Goal: Browse casually

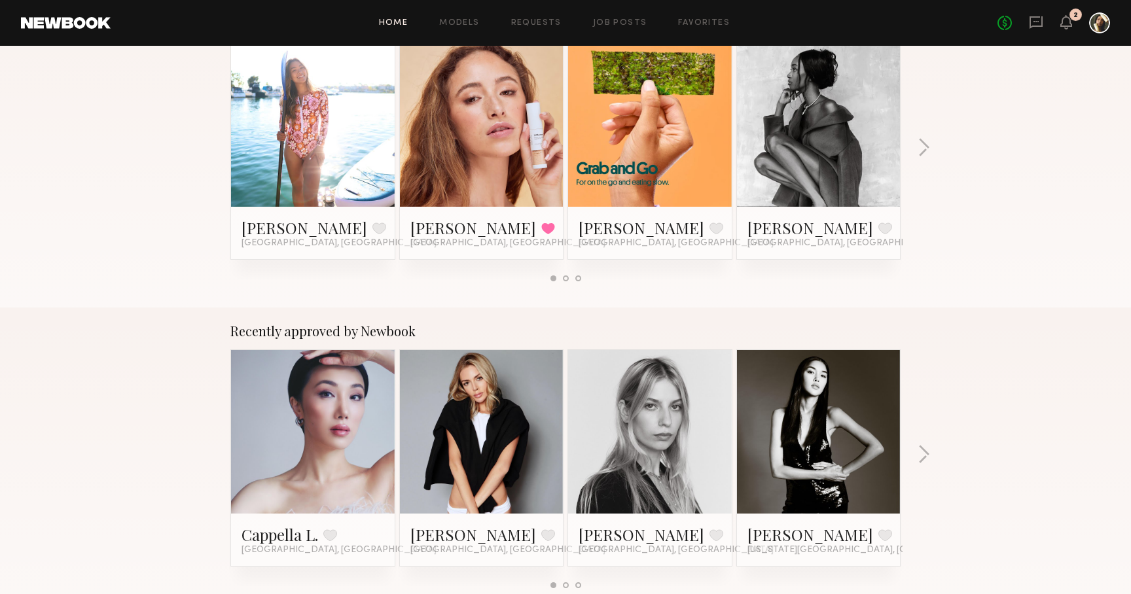
scroll to position [257, 0]
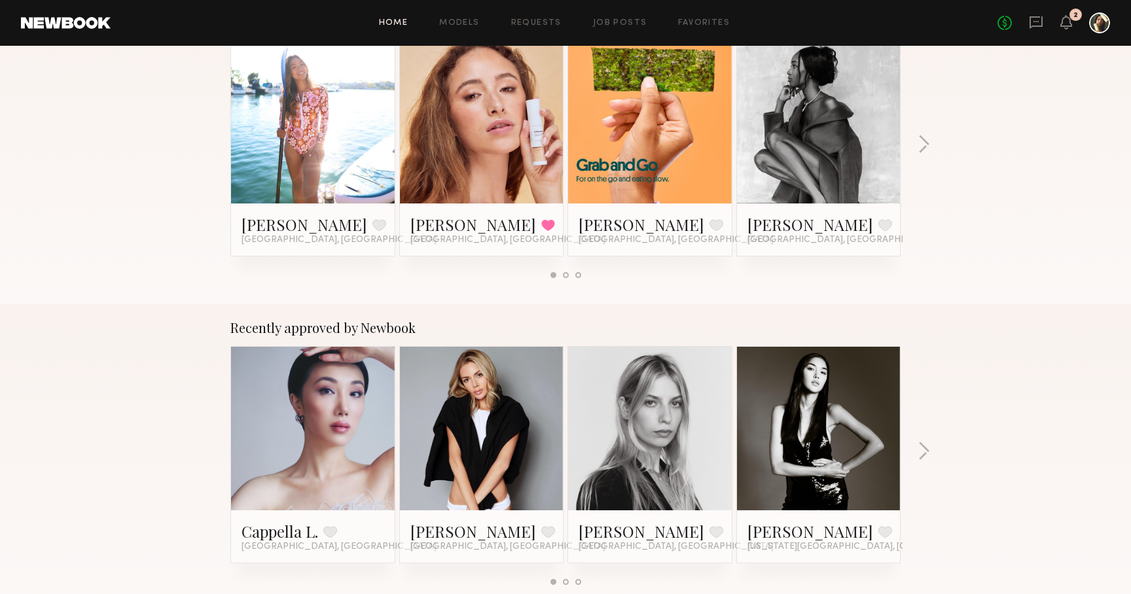
click at [231, 267] on div "[PERSON_NAME] Favorite [GEOGRAPHIC_DATA], [GEOGRAPHIC_DATA] [PERSON_NAME] Favor…" at bounding box center [565, 157] width 674 height 237
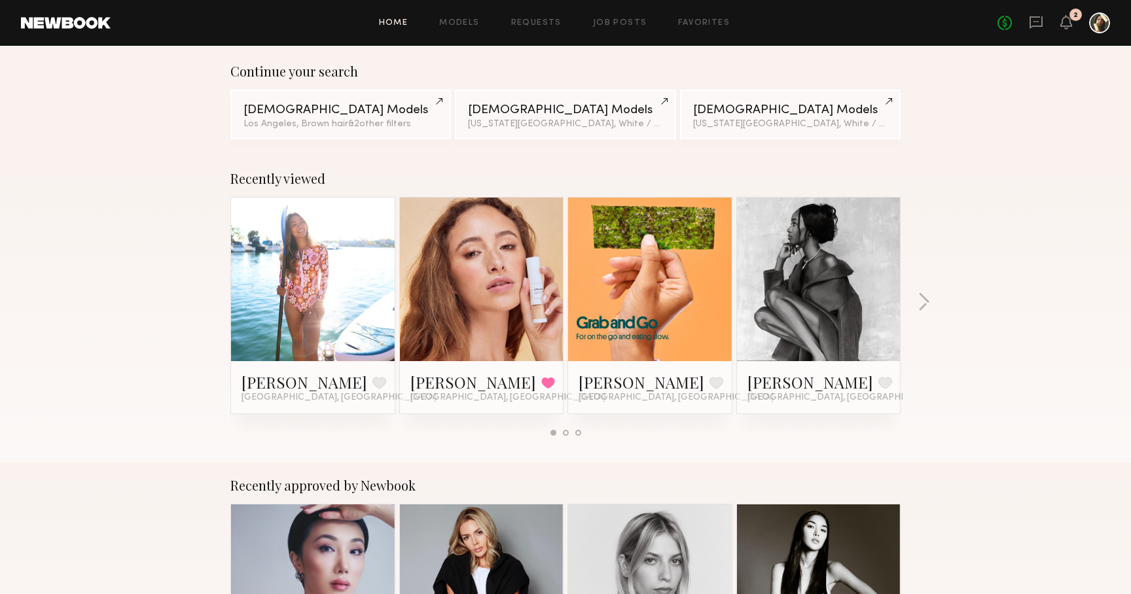
scroll to position [0, 0]
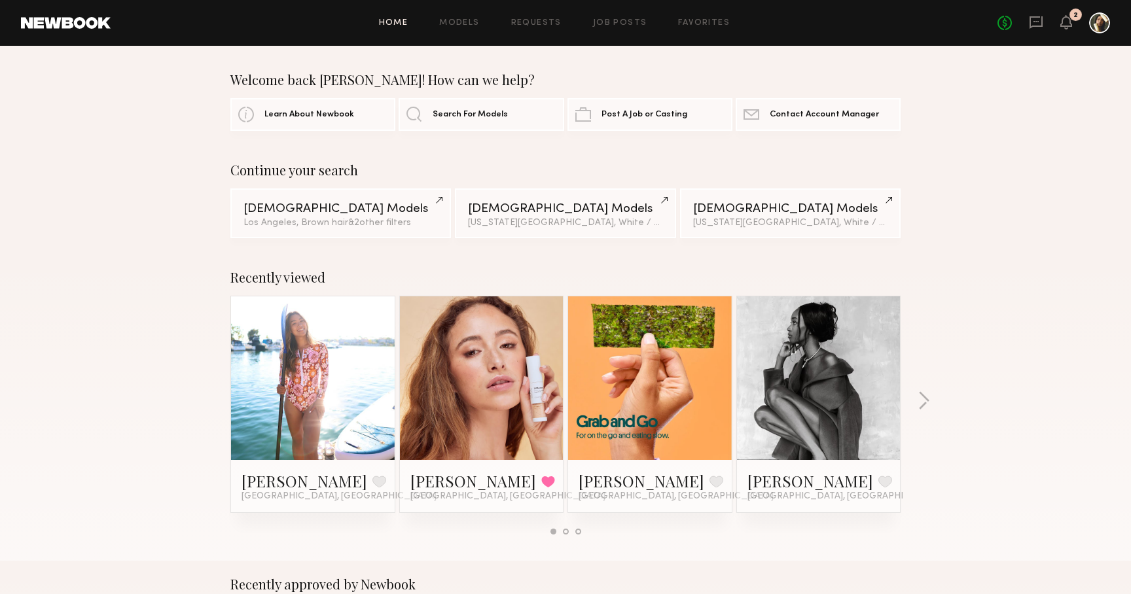
click at [1056, 198] on div "Continue your search [DEMOGRAPHIC_DATA] Models [GEOGRAPHIC_DATA], Brown hair & …" at bounding box center [565, 200] width 1131 height 76
click at [904, 190] on div "Continue your search [DEMOGRAPHIC_DATA] Models [GEOGRAPHIC_DATA], Brown hair & …" at bounding box center [565, 200] width 1131 height 76
click at [927, 206] on div "Continue your search [DEMOGRAPHIC_DATA] Models [GEOGRAPHIC_DATA], Brown hair & …" at bounding box center [565, 200] width 1131 height 76
